Goal: Transaction & Acquisition: Purchase product/service

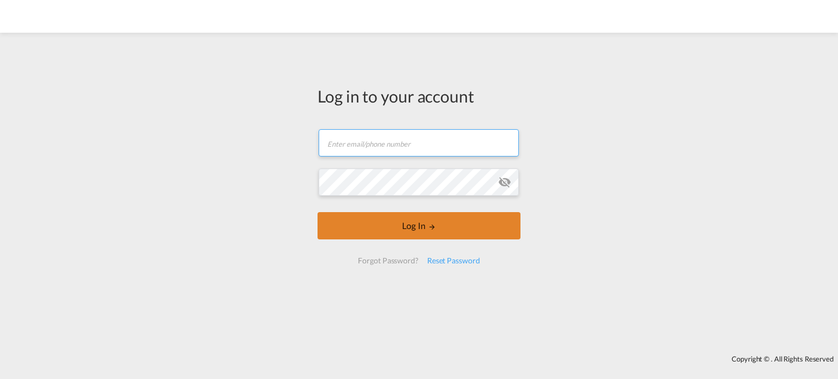
type input "[PERSON_NAME][EMAIL_ADDRESS][PERSON_NAME][DOMAIN_NAME]"
click at [385, 219] on button "Log In" at bounding box center [419, 225] width 203 height 27
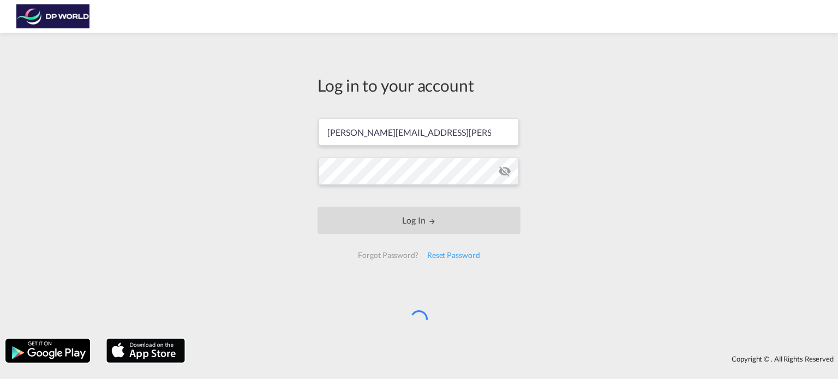
click at [700, 224] on div "Log in to your account courtney.delavega@dpworld.com Log In Forgot Password? Re…" at bounding box center [419, 185] width 838 height 295
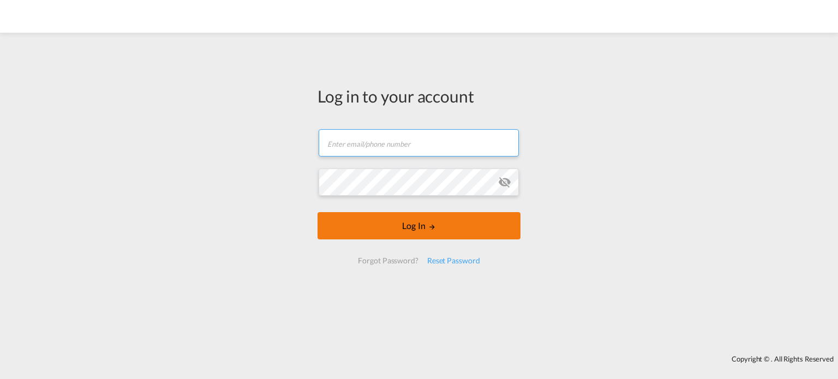
type input "[PERSON_NAME][EMAIL_ADDRESS][PERSON_NAME][DOMAIN_NAME]"
click at [422, 230] on button "Log In" at bounding box center [419, 225] width 203 height 27
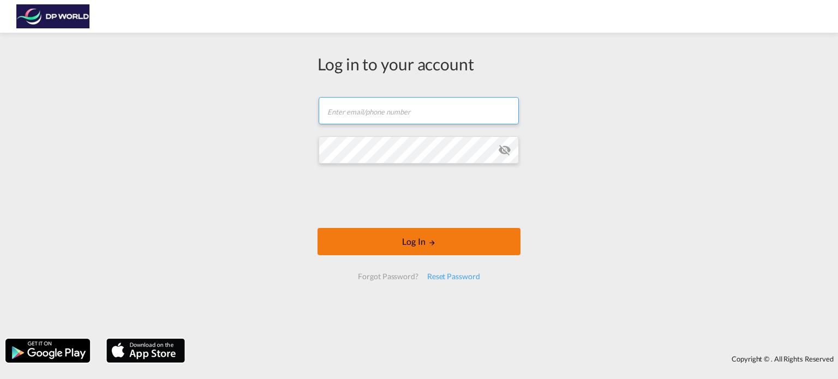
type input "[PERSON_NAME][EMAIL_ADDRESS][PERSON_NAME][DOMAIN_NAME]"
click at [374, 235] on button "Log In" at bounding box center [419, 241] width 203 height 27
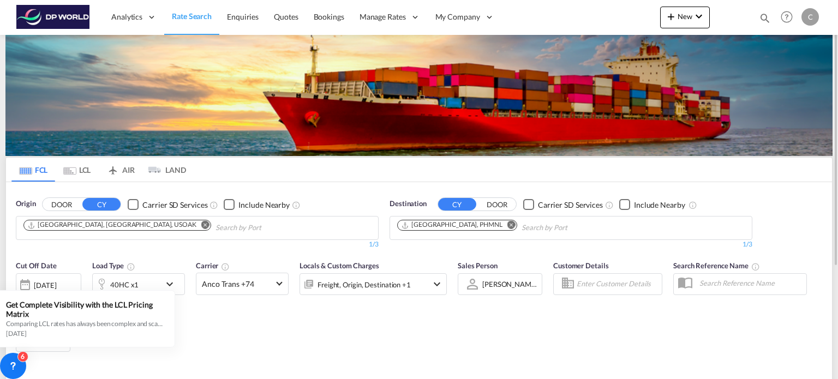
click at [201, 224] on md-icon "Remove" at bounding box center [205, 225] width 8 height 8
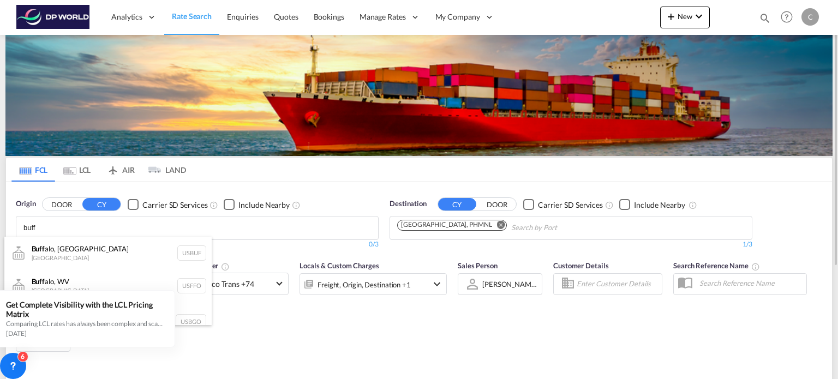
type input "buff"
click at [63, 204] on button "DOOR" at bounding box center [62, 205] width 38 height 13
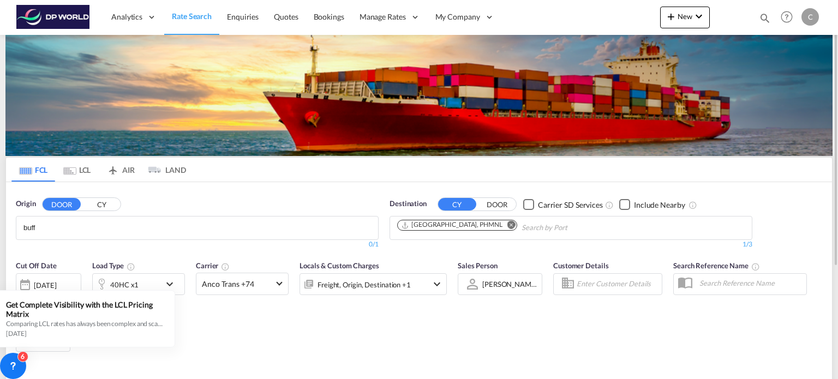
click at [61, 222] on body "Analytics Reports Dashboard Rate Search Enquiries Quotes Bookings" at bounding box center [419, 189] width 838 height 379
click at [63, 224] on input "buff" at bounding box center [75, 227] width 104 height 17
click at [107, 203] on button "CY" at bounding box center [101, 205] width 38 height 13
click at [79, 230] on body "Analytics Reports Dashboard Rate Search Enquiries Quotes Bookings" at bounding box center [419, 189] width 838 height 379
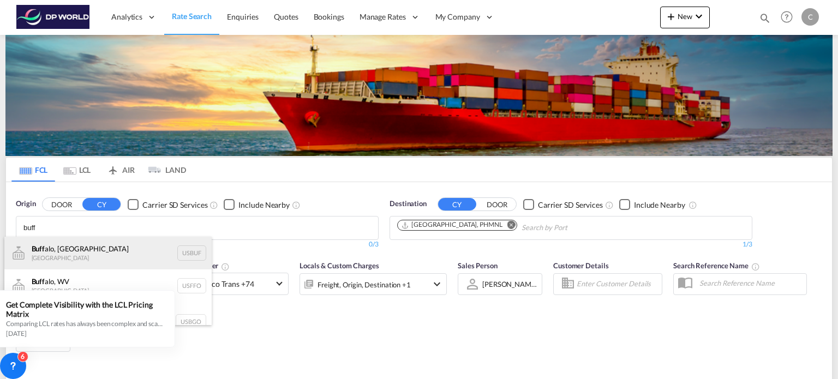
click at [83, 253] on div "Buff alo, [GEOGRAPHIC_DATA] [GEOGRAPHIC_DATA] USBUF" at bounding box center [107, 253] width 207 height 33
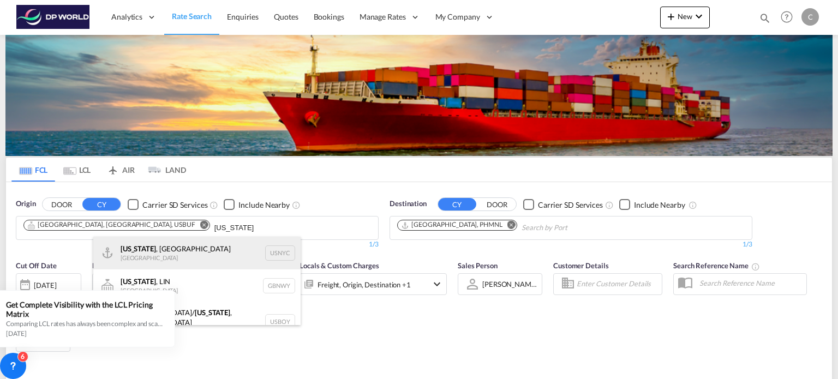
type input "[US_STATE]"
click at [180, 245] on div "[US_STATE] , [GEOGRAPHIC_DATA] [GEOGRAPHIC_DATA] USNYC" at bounding box center [196, 253] width 207 height 33
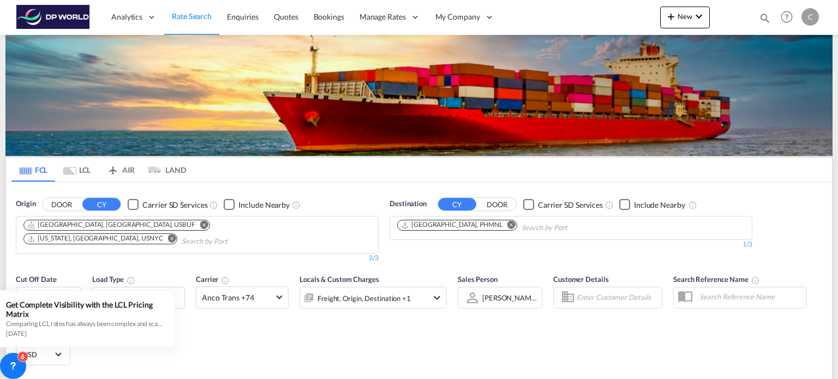
click at [507, 224] on md-icon "Remove" at bounding box center [511, 225] width 8 height 8
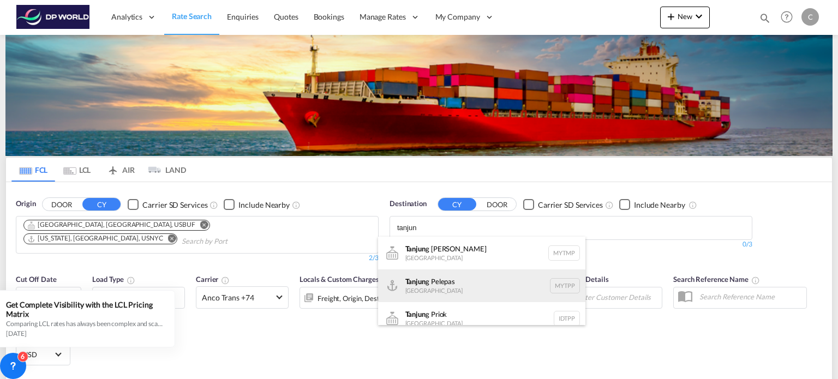
type input "tanjun"
click at [460, 288] on div "Tanjun g Pelepas [GEOGRAPHIC_DATA] MYTPP" at bounding box center [481, 286] width 207 height 33
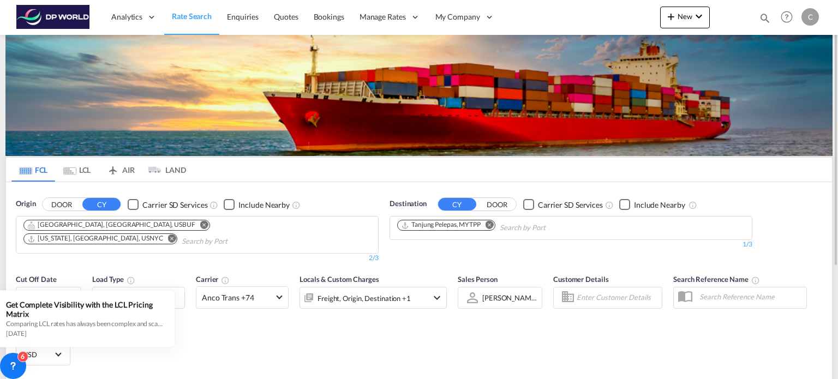
scroll to position [109, 0]
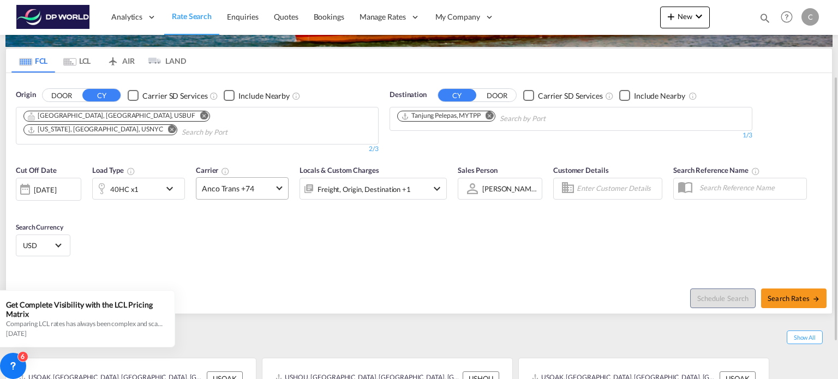
click at [224, 181] on md-select-value "Anco Trans +74" at bounding box center [242, 188] width 92 height 21
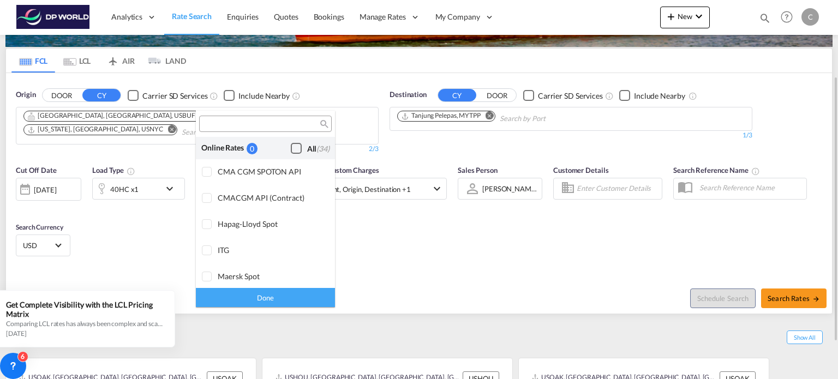
scroll to position [875, 0]
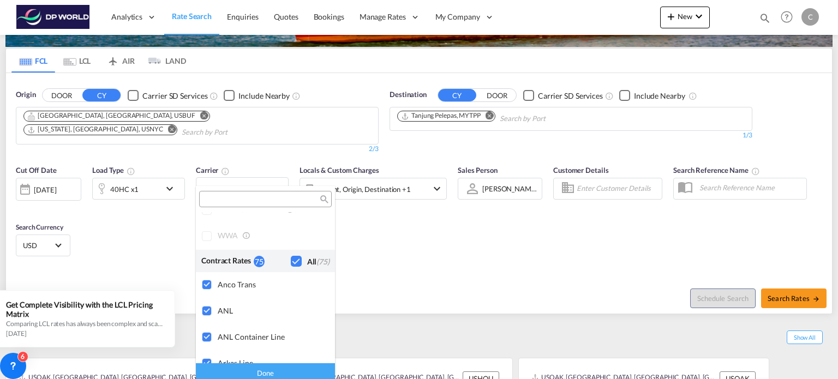
click at [584, 256] on md-backdrop at bounding box center [419, 189] width 838 height 379
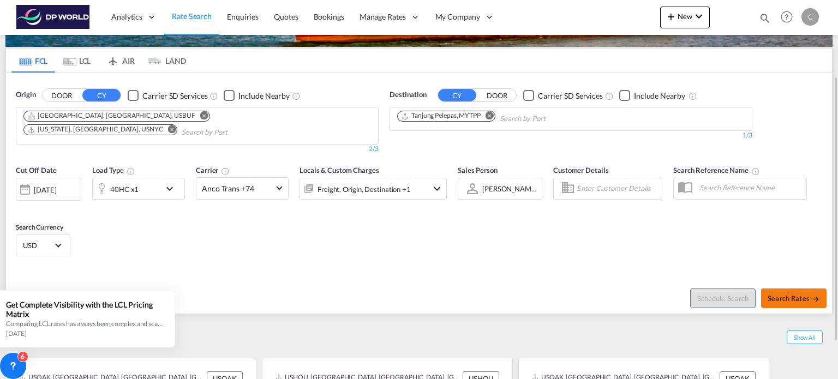
click at [782, 294] on span "Search Rates" at bounding box center [794, 298] width 52 height 9
type input "USBUF,USNYC to MYTPP / [DATE]"
